Goal: Use online tool/utility: Utilize a website feature to perform a specific function

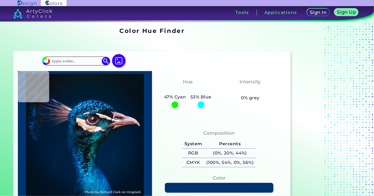
click at [83, 58] on input at bounding box center [76, 62] width 52 height 8
type input "red"
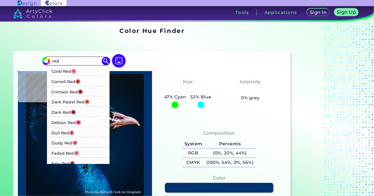
scroll to position [53, 0]
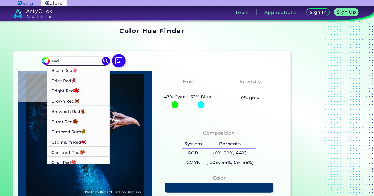
type input "#001935"
type input "#001932"
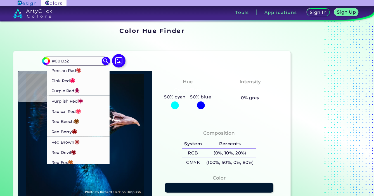
scroll to position [401, 0]
type input "#013f73"
type input "#013F73"
type input "#16b9ea"
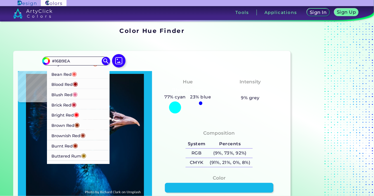
scroll to position [28, 0]
type input "#16B9EA"
click at [93, 79] on li "Blood Red ◉" at bounding box center [78, 84] width 63 height 10
type input "#980002"
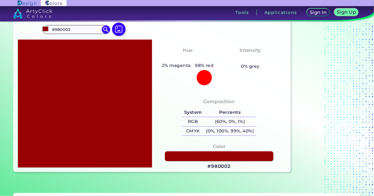
scroll to position [0, 0]
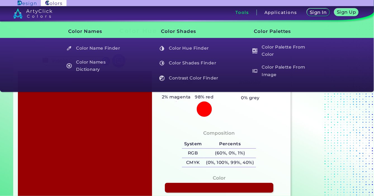
click at [239, 14] on h3 "Tools" at bounding box center [242, 12] width 14 height 4
click at [204, 62] on h5 "Color Shades Finder" at bounding box center [189, 63] width 65 height 11
